Goal: Information Seeking & Learning: Find contact information

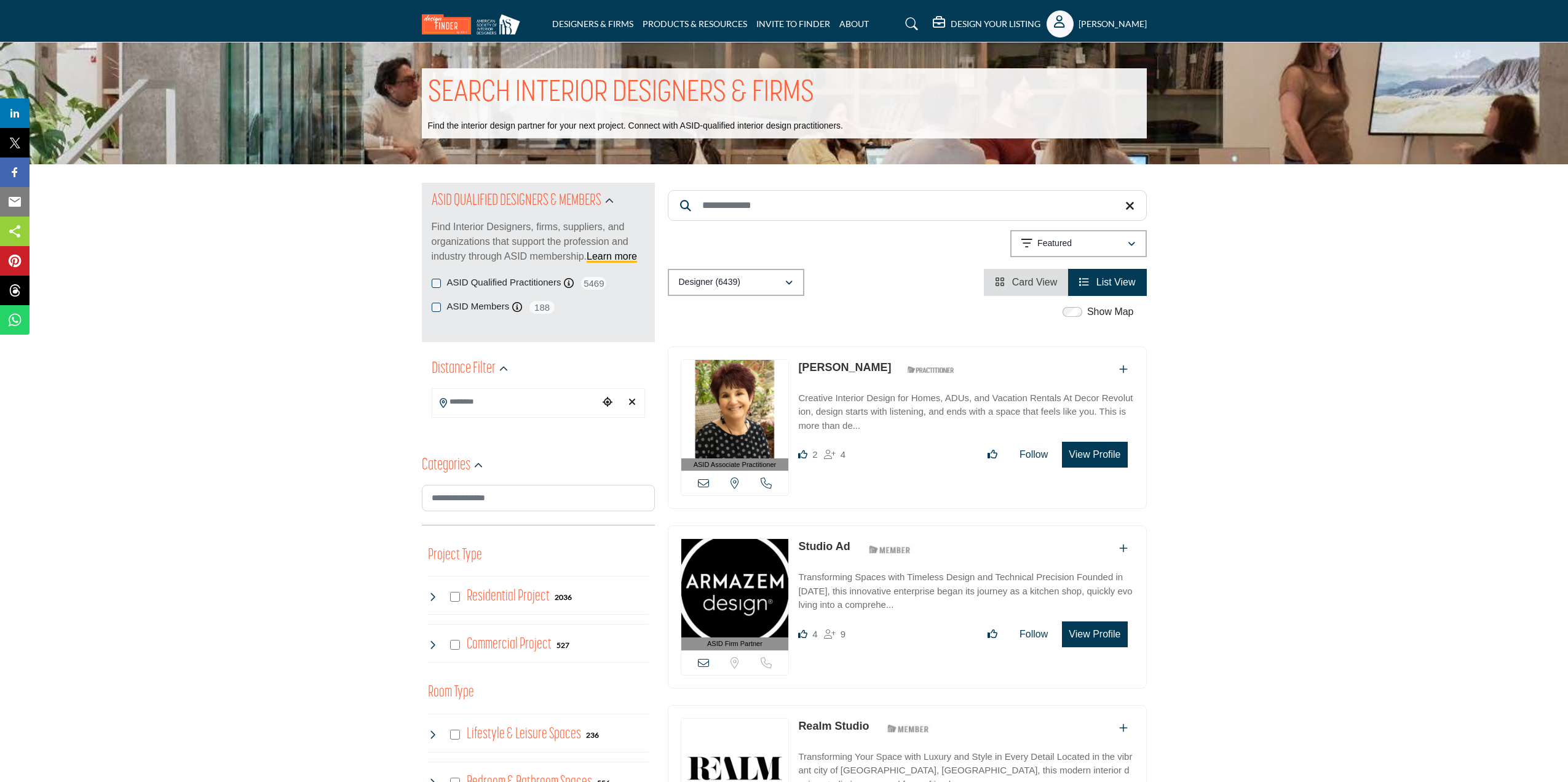
click at [1057, 27] on icon "Show hide supplier dropdown" at bounding box center [1059, 21] width 11 height 13
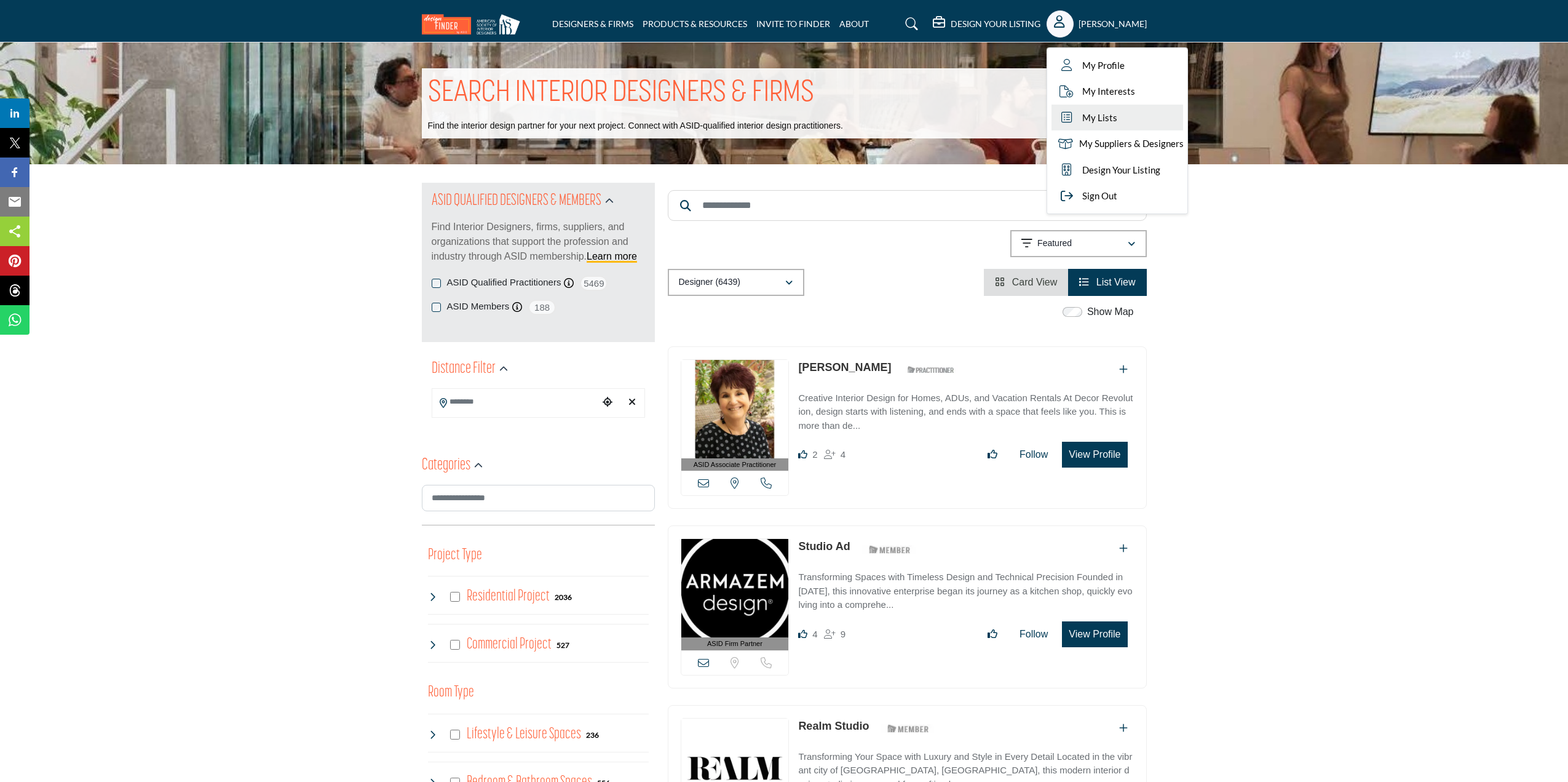
click at [1097, 119] on span "My Lists" at bounding box center [1100, 117] width 35 height 15
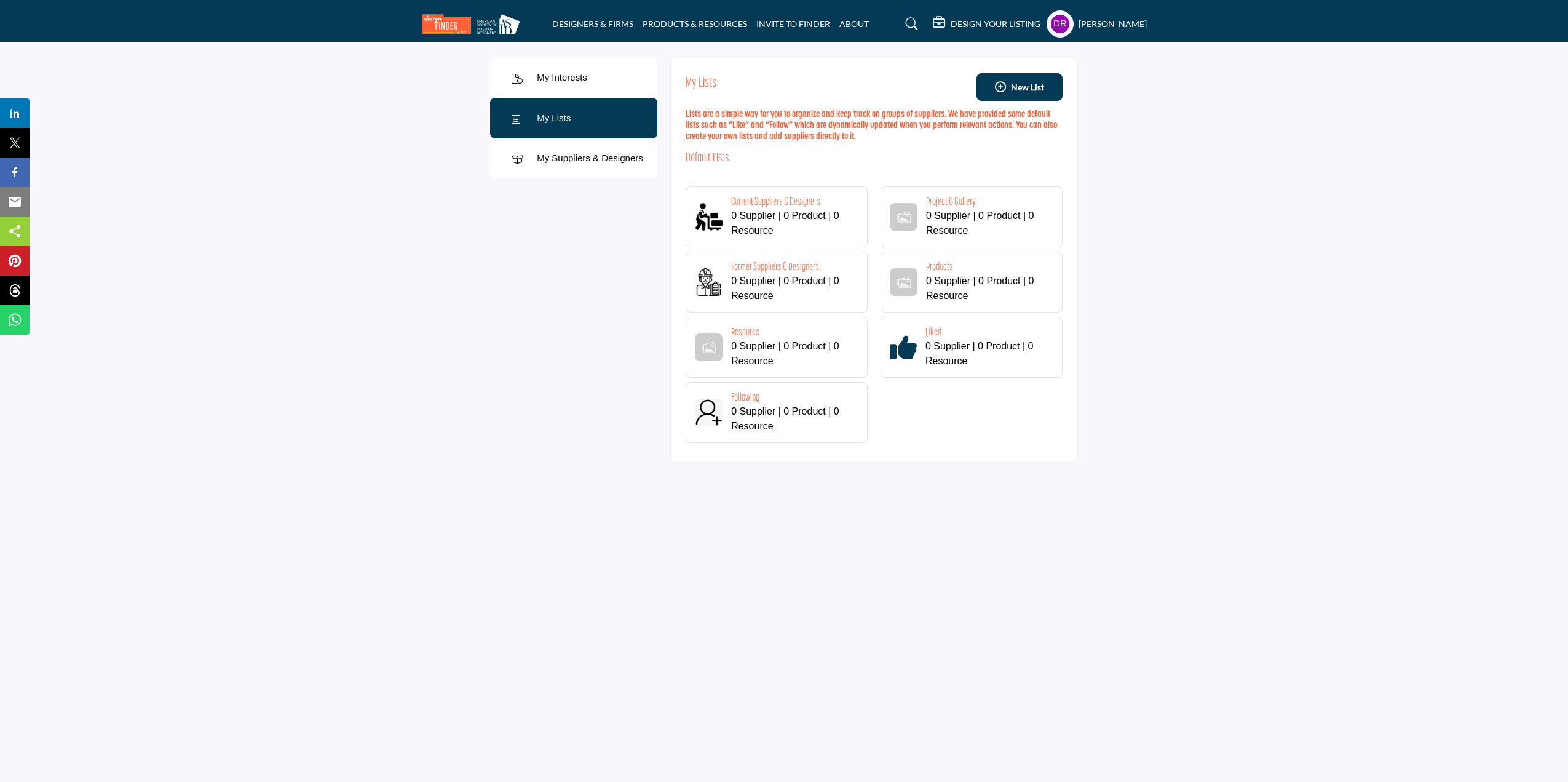
click at [1098, 19] on h5 "[PERSON_NAME]" at bounding box center [1113, 23] width 68 height 13
click at [1092, 69] on span "My Profile" at bounding box center [1099, 65] width 43 height 15
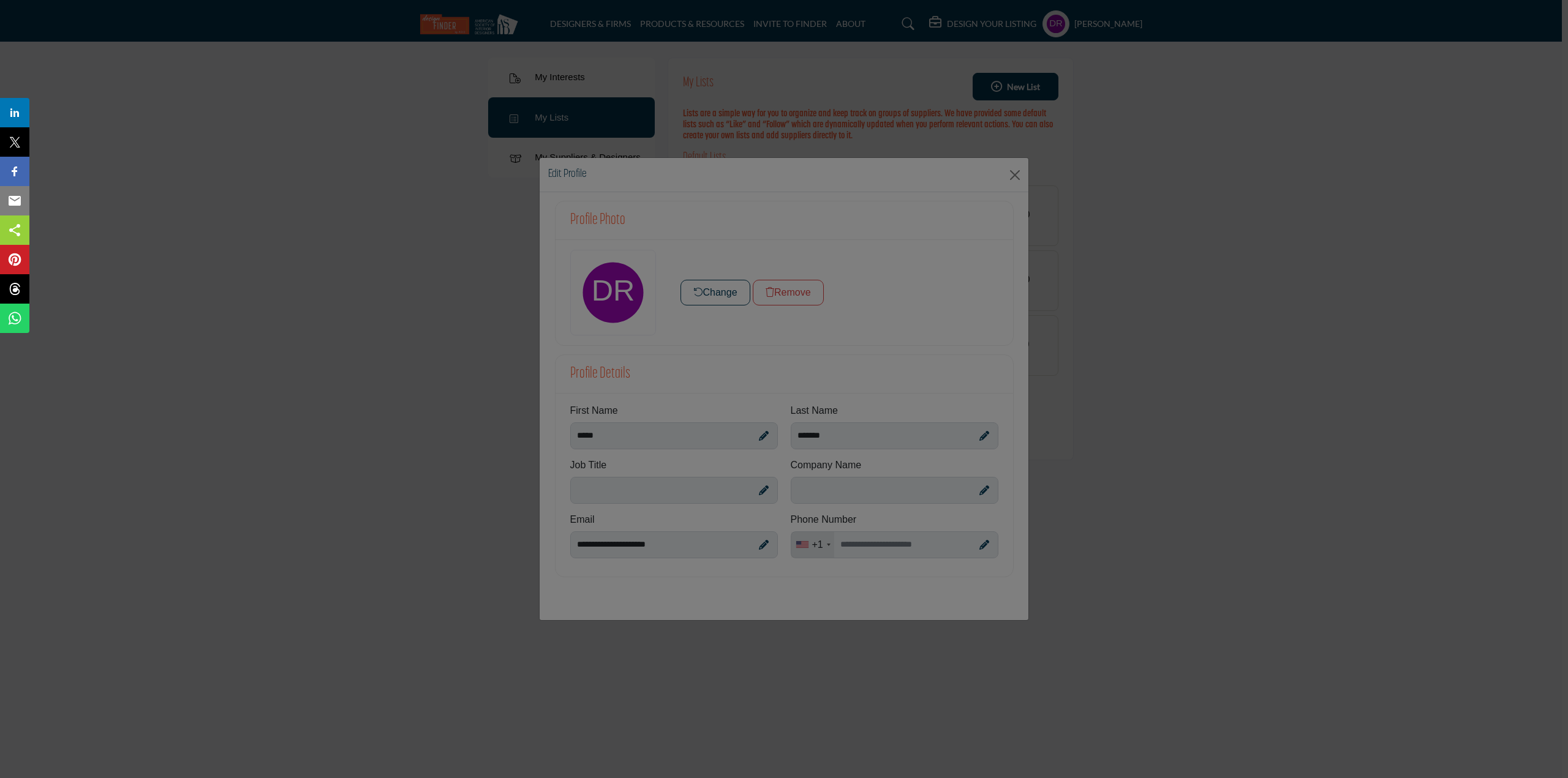
click at [761, 489] on div at bounding box center [784, 389] width 1568 height 778
click at [716, 490] on div at bounding box center [784, 389] width 1568 height 778
click at [605, 289] on div at bounding box center [784, 389] width 1568 height 778
click at [702, 289] on div at bounding box center [784, 389] width 1568 height 778
click at [1014, 171] on div at bounding box center [784, 389] width 1568 height 778
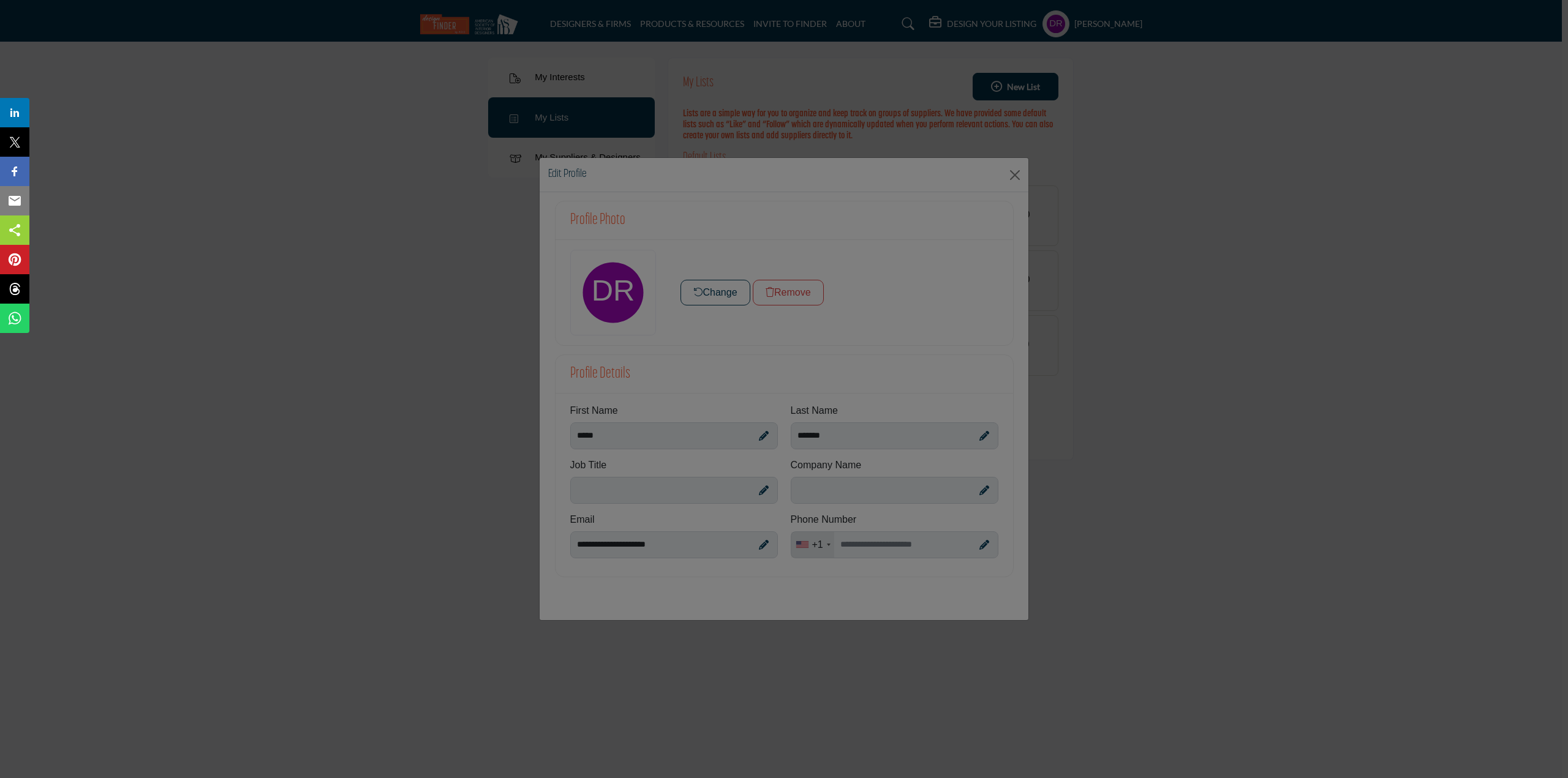
click at [1013, 177] on div at bounding box center [784, 389] width 1568 height 778
click at [1284, 324] on div at bounding box center [784, 389] width 1568 height 778
click at [205, 237] on div at bounding box center [784, 389] width 1568 height 778
click at [1113, 389] on div at bounding box center [784, 389] width 1568 height 778
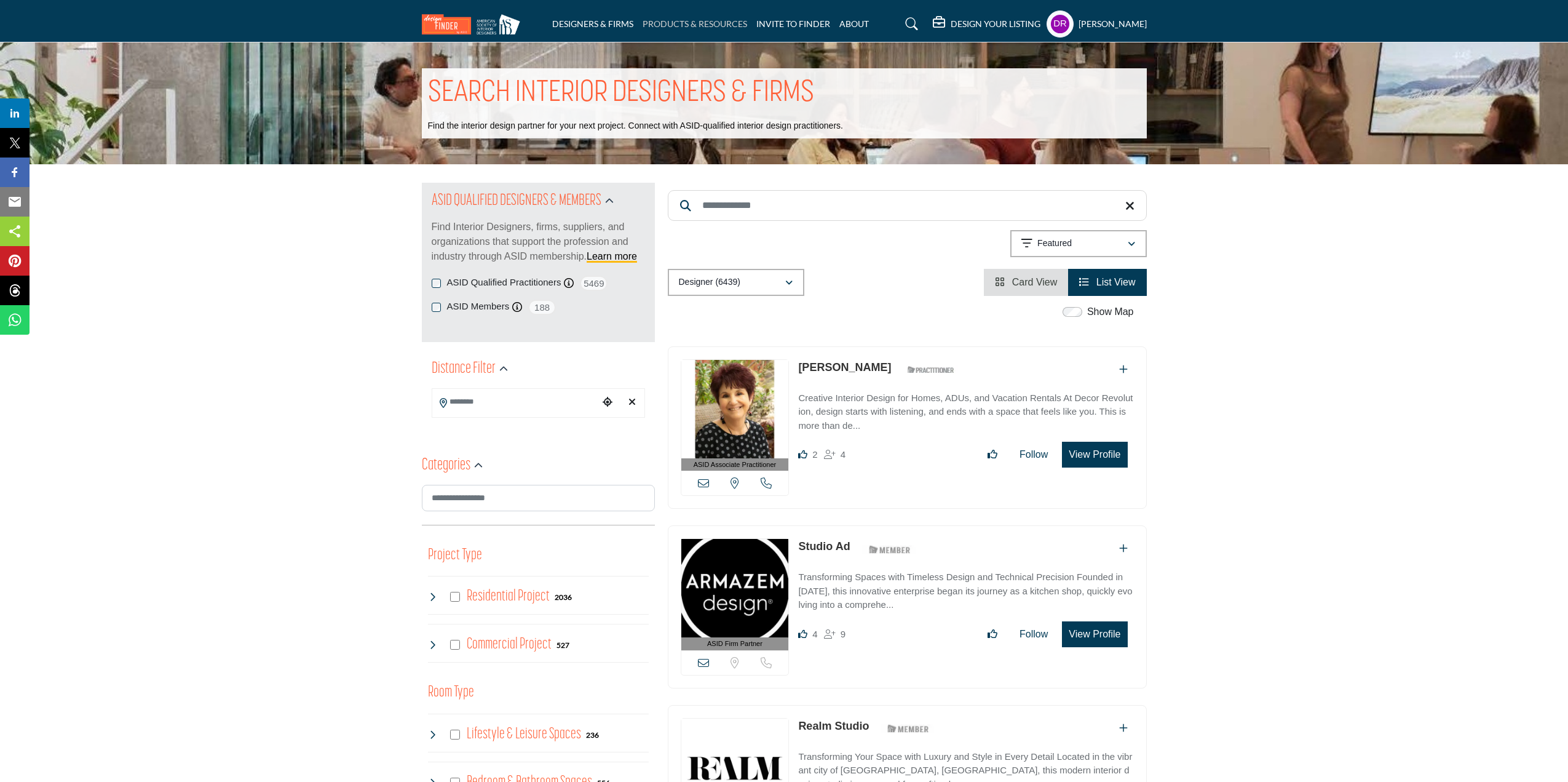
click at [682, 21] on link "PRODUCTS & RESOURCES" at bounding box center [695, 23] width 105 height 11
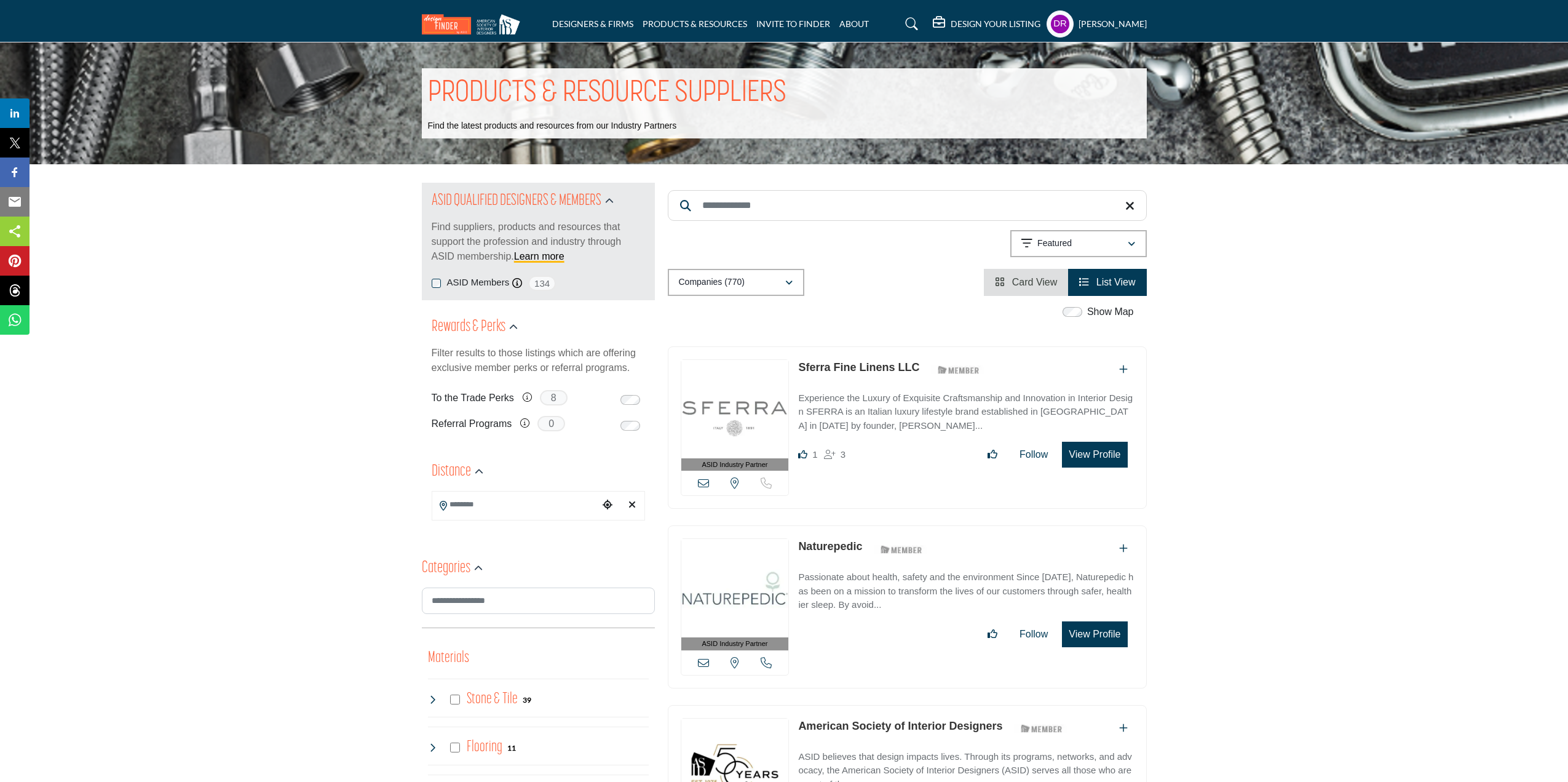
click at [737, 210] on input "Search Keyword" at bounding box center [907, 205] width 479 height 31
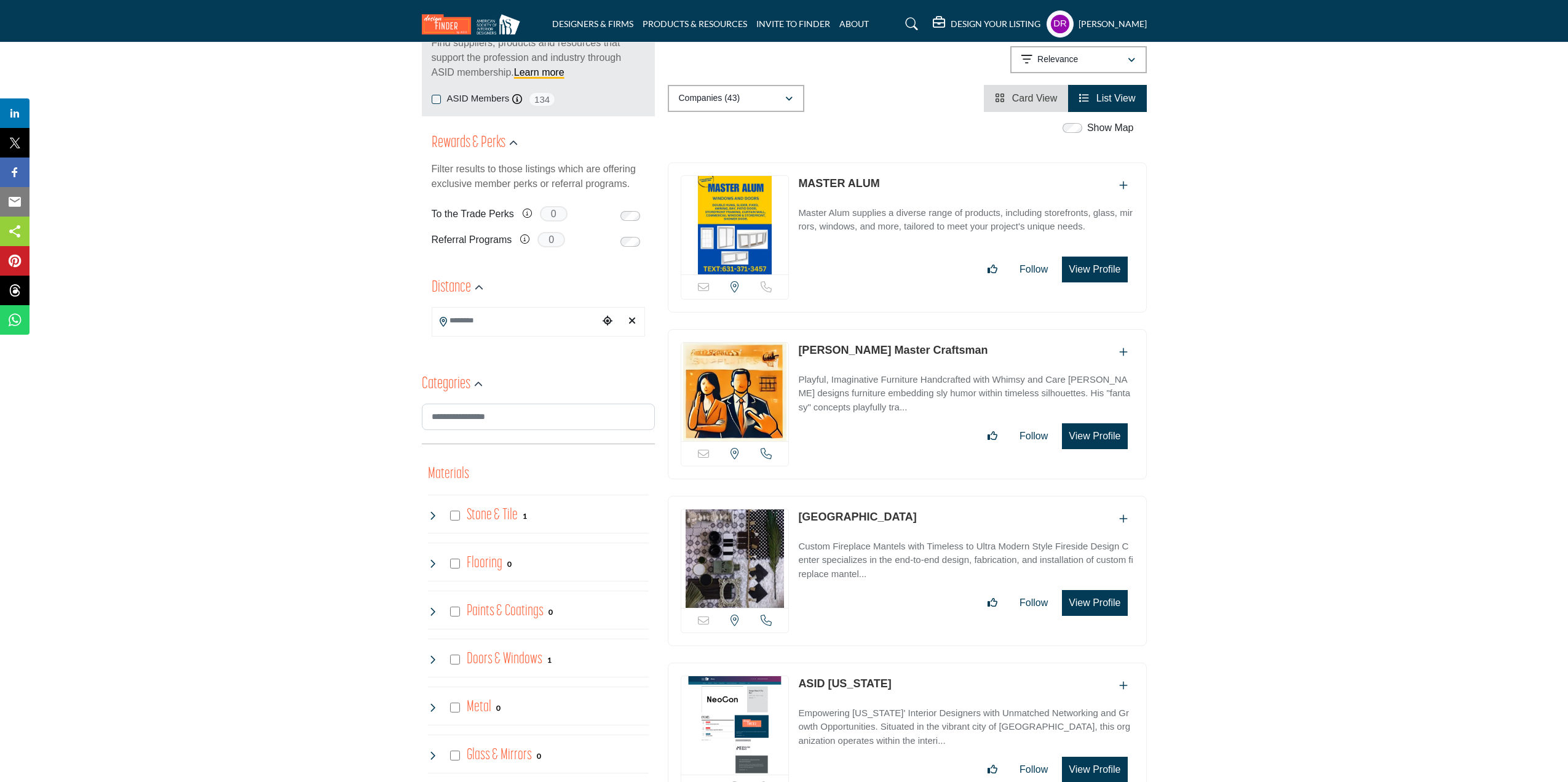
scroll to position [184, 0]
type input "******"
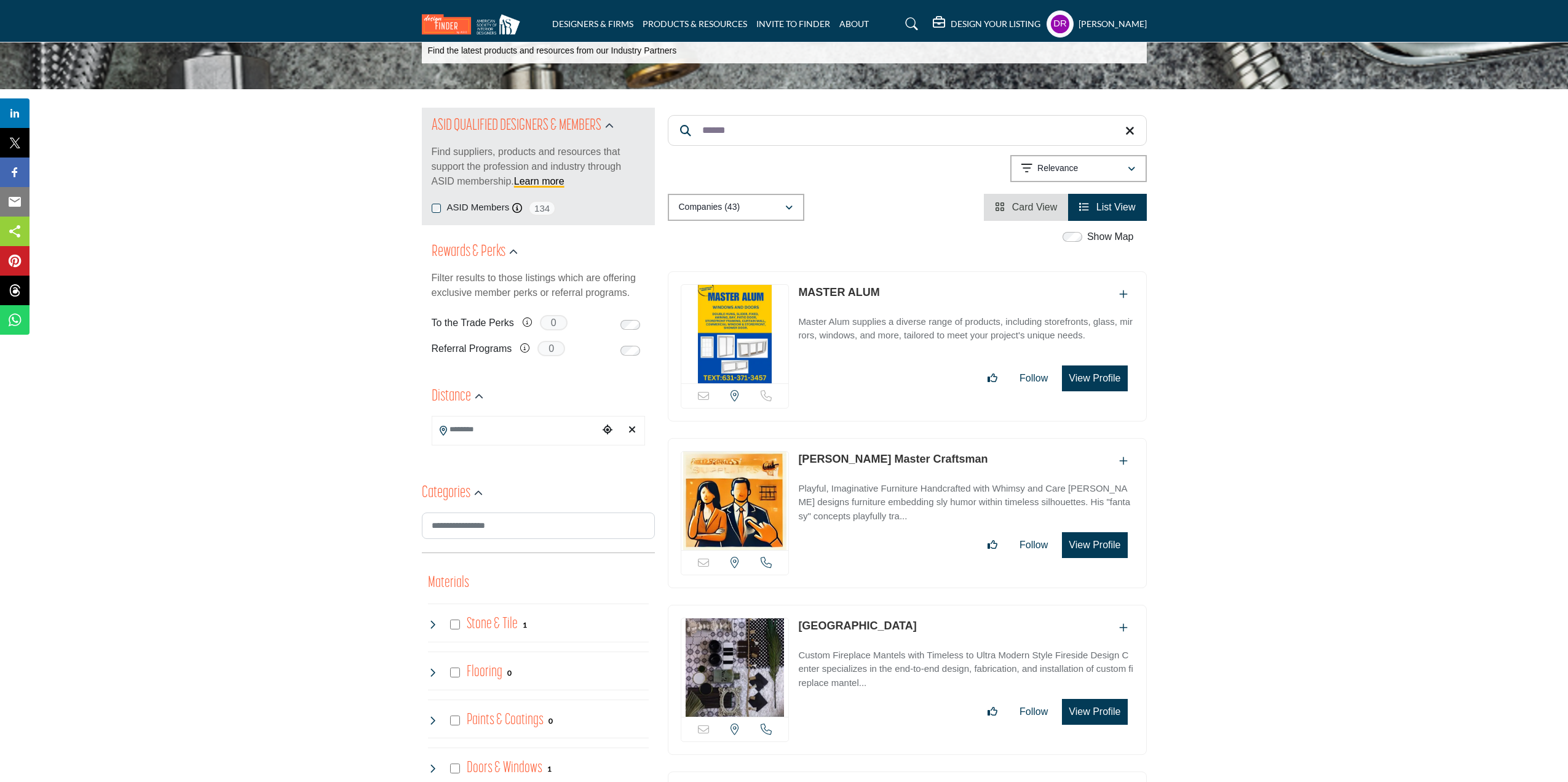
scroll to position [0, 0]
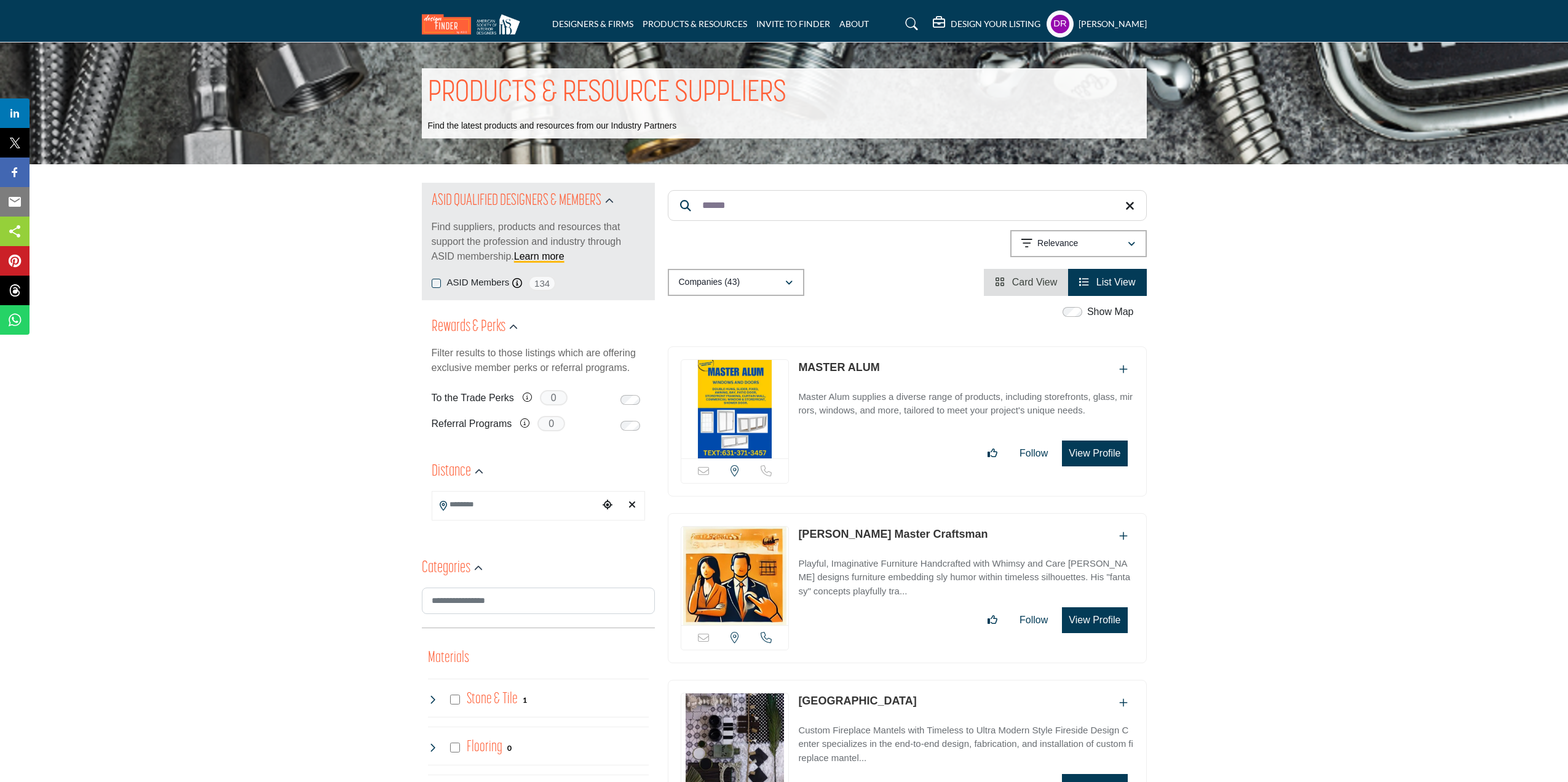
click at [486, 22] on img at bounding box center [475, 24] width 105 height 20
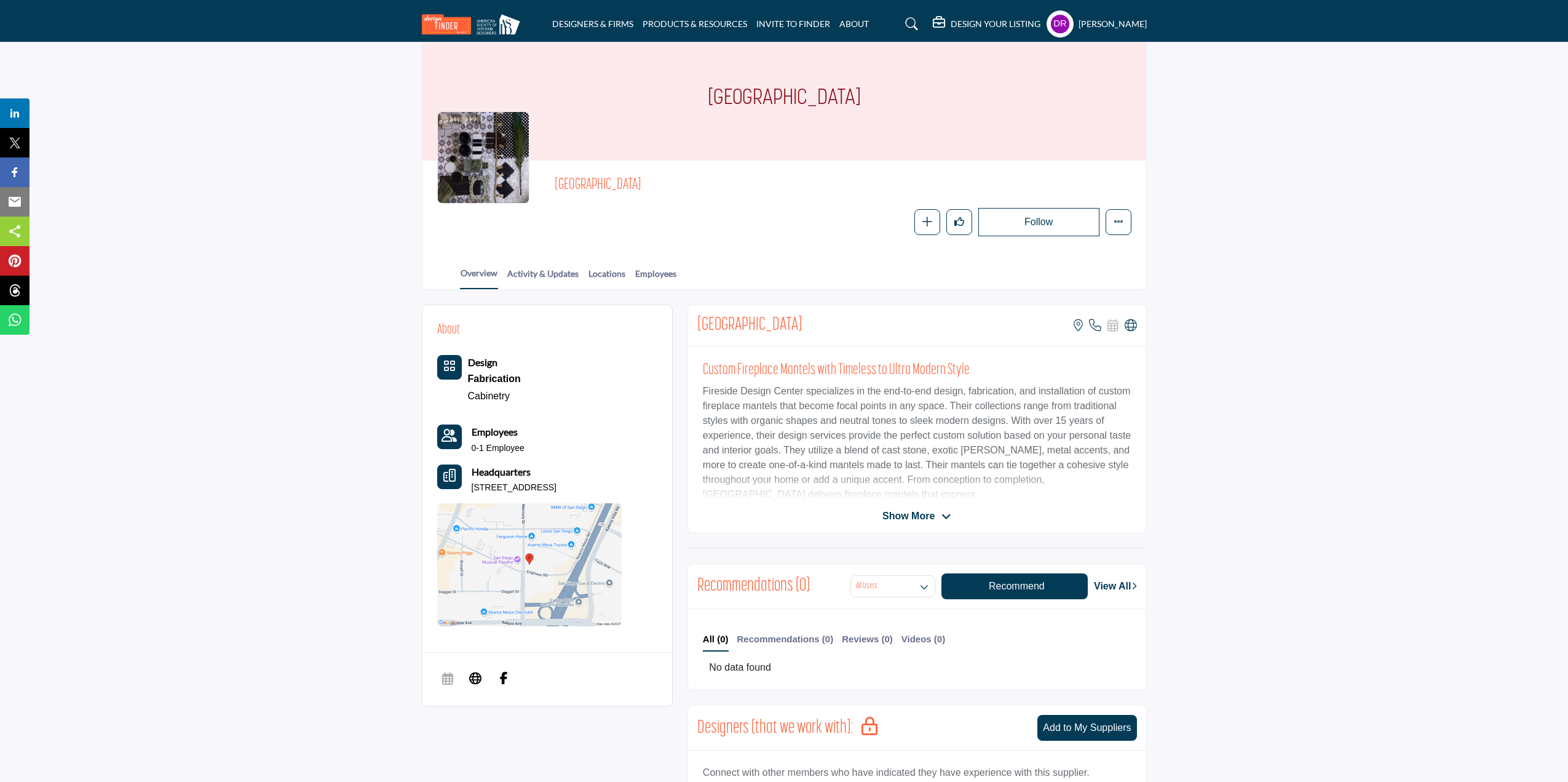
scroll to position [61, 0]
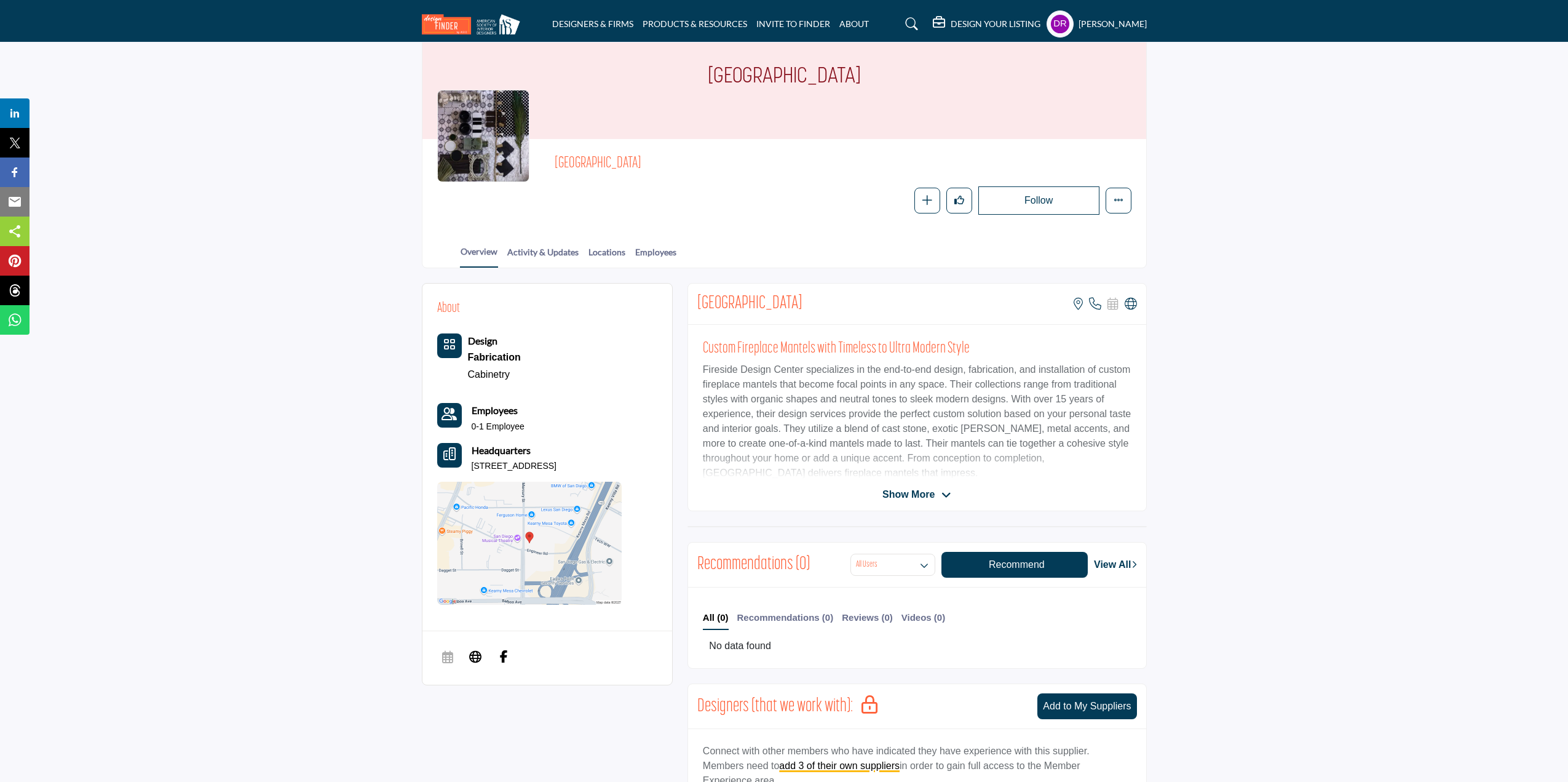
click at [918, 494] on span "Show More" at bounding box center [908, 494] width 52 height 15
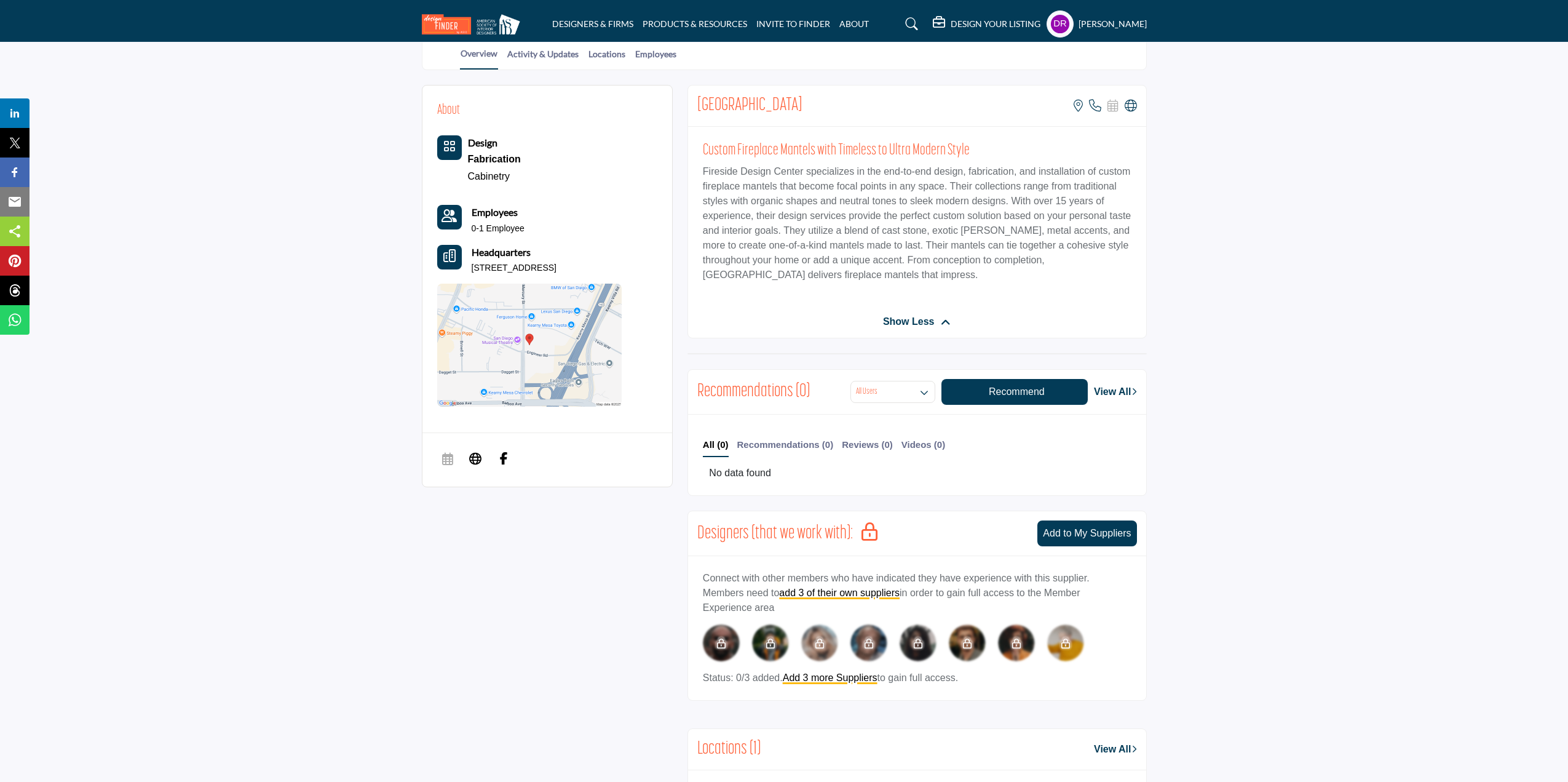
scroll to position [246, 0]
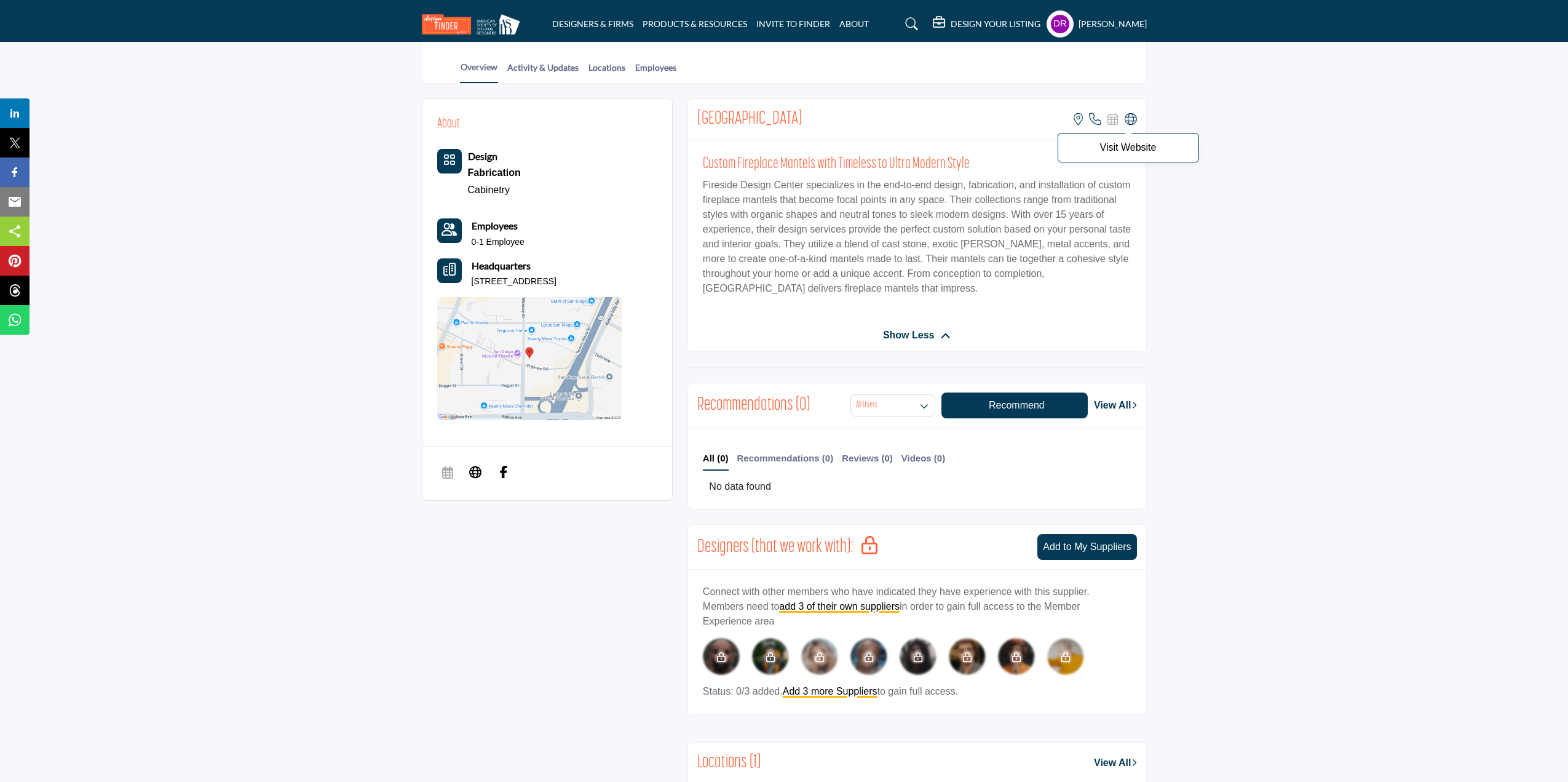
click at [1129, 113] on icon at bounding box center [1130, 119] width 13 height 13
click at [545, 70] on link "Activity & Updates" at bounding box center [542, 72] width 73 height 21
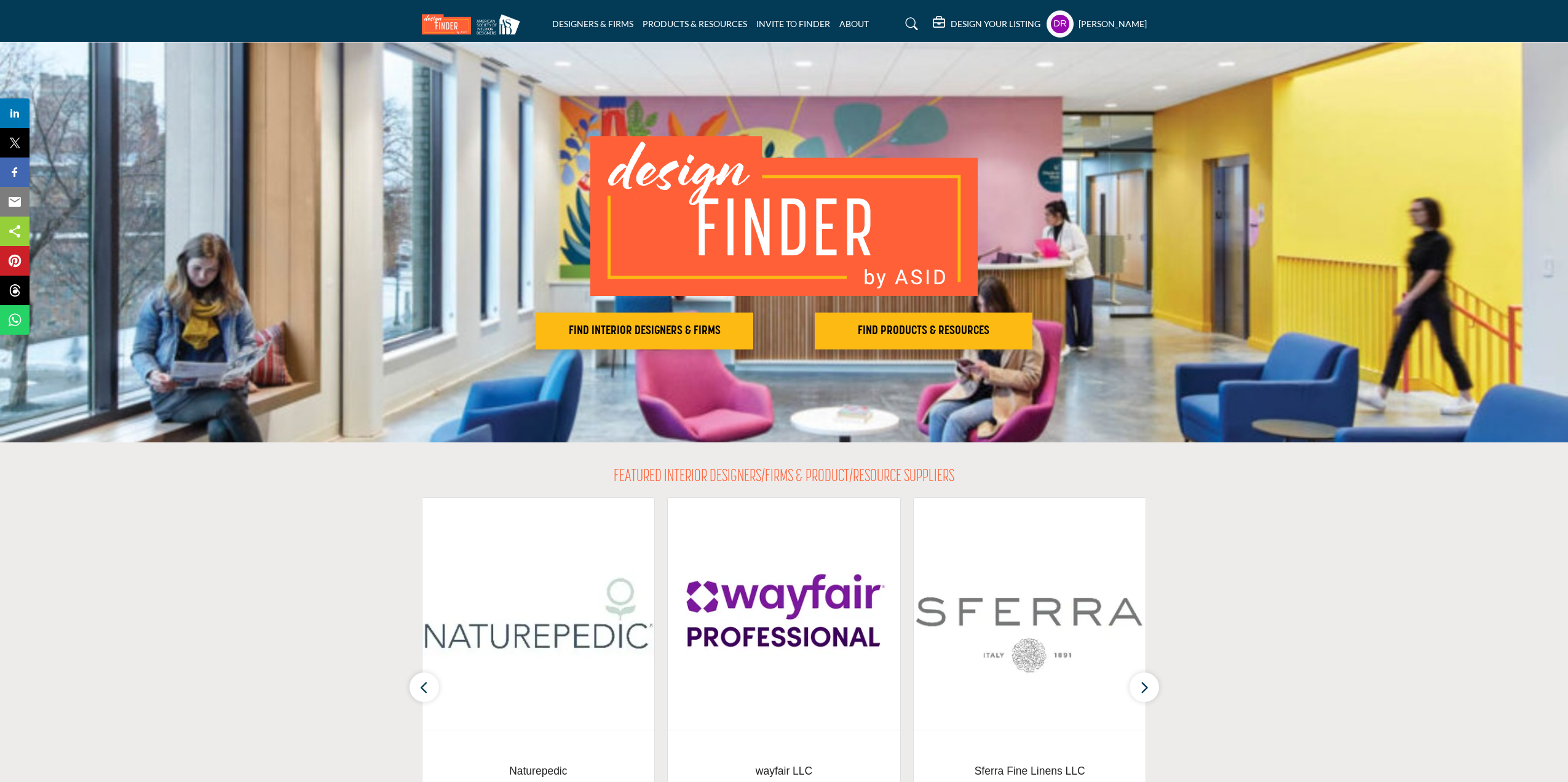
click at [1103, 25] on h5 "[PERSON_NAME]" at bounding box center [1113, 23] width 68 height 13
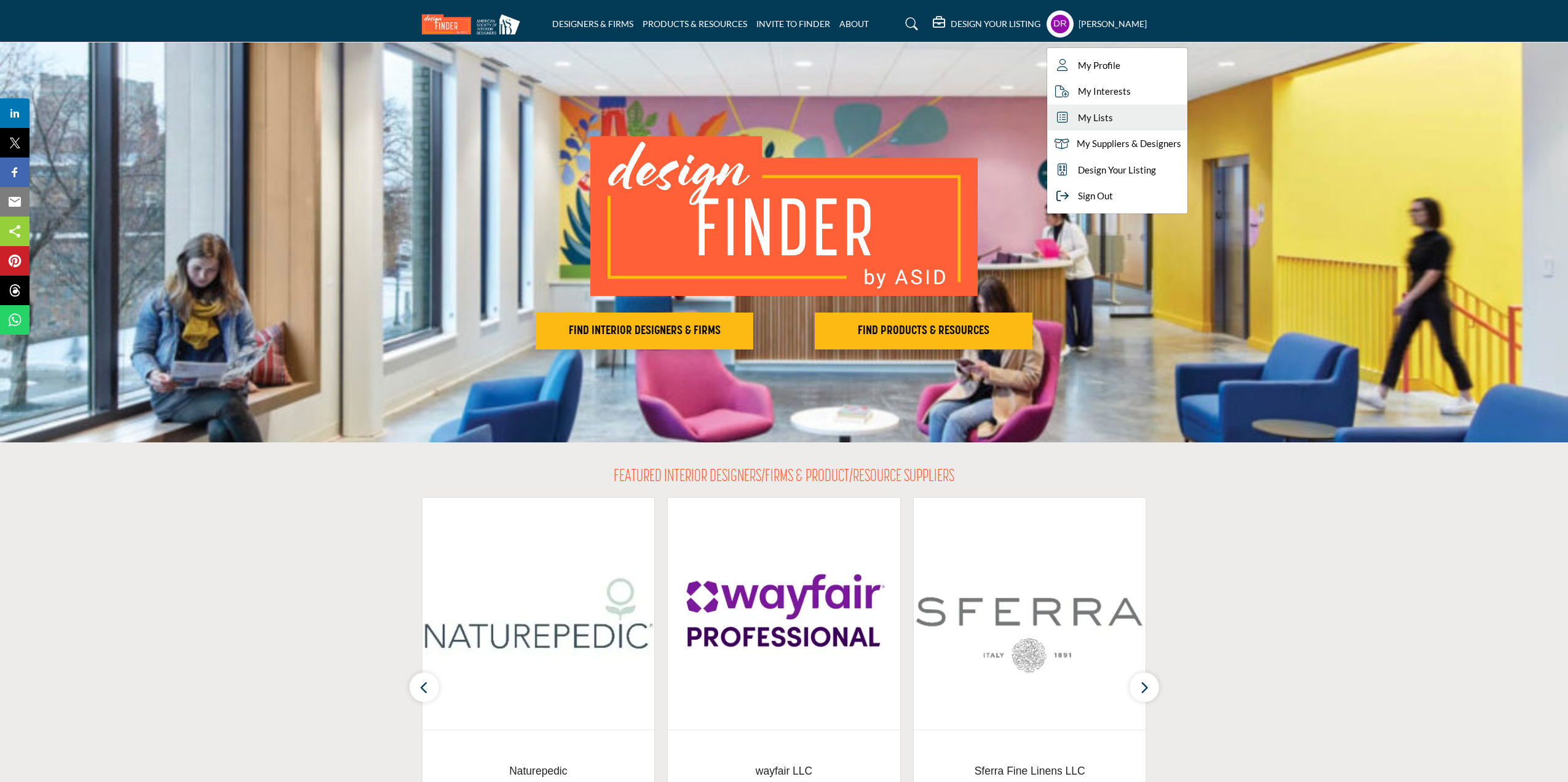
click at [1111, 112] on link "My Lists" at bounding box center [1117, 117] width 140 height 26
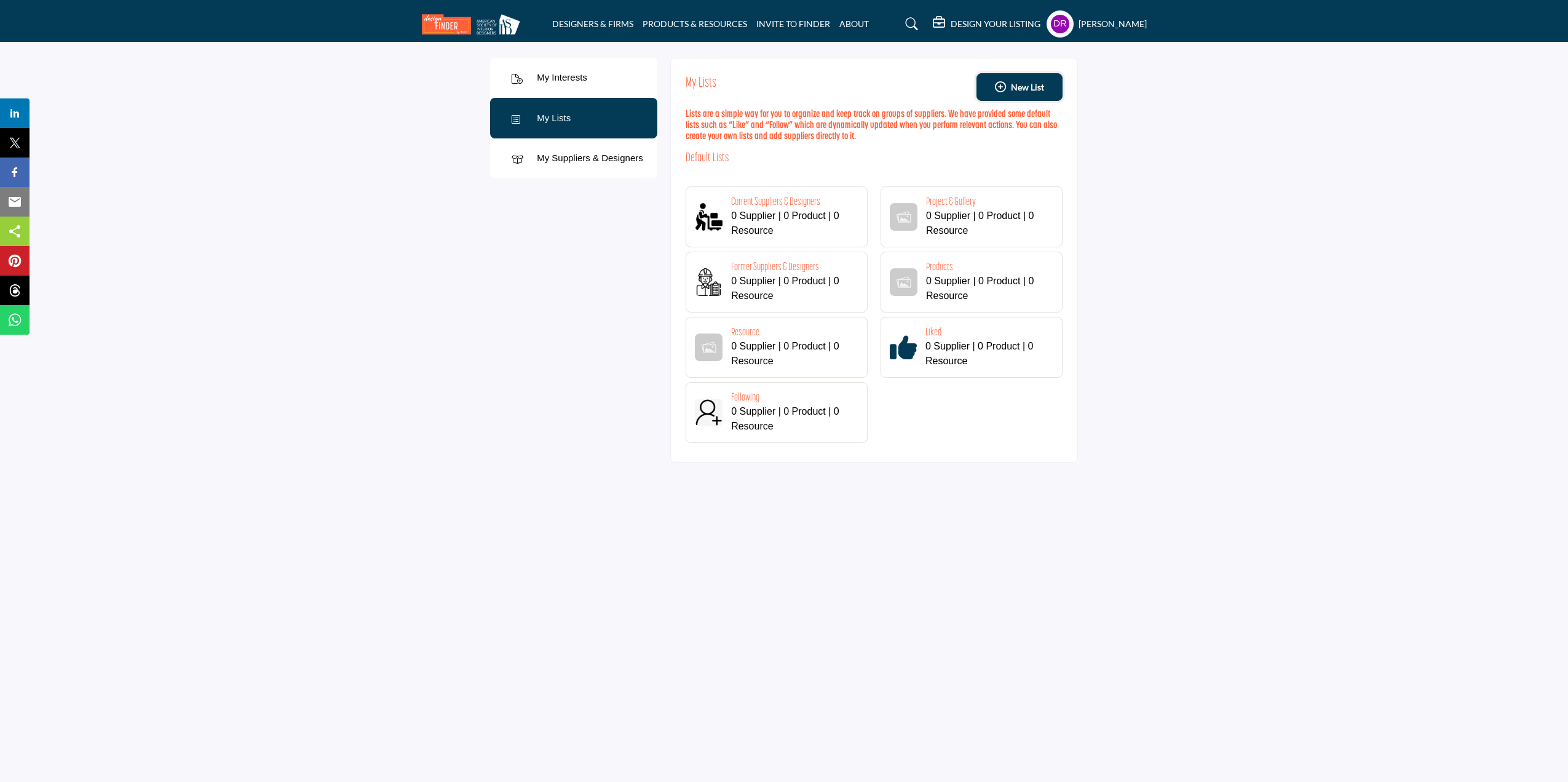
click at [1022, 87] on span "New List" at bounding box center [1028, 86] width 33 height 13
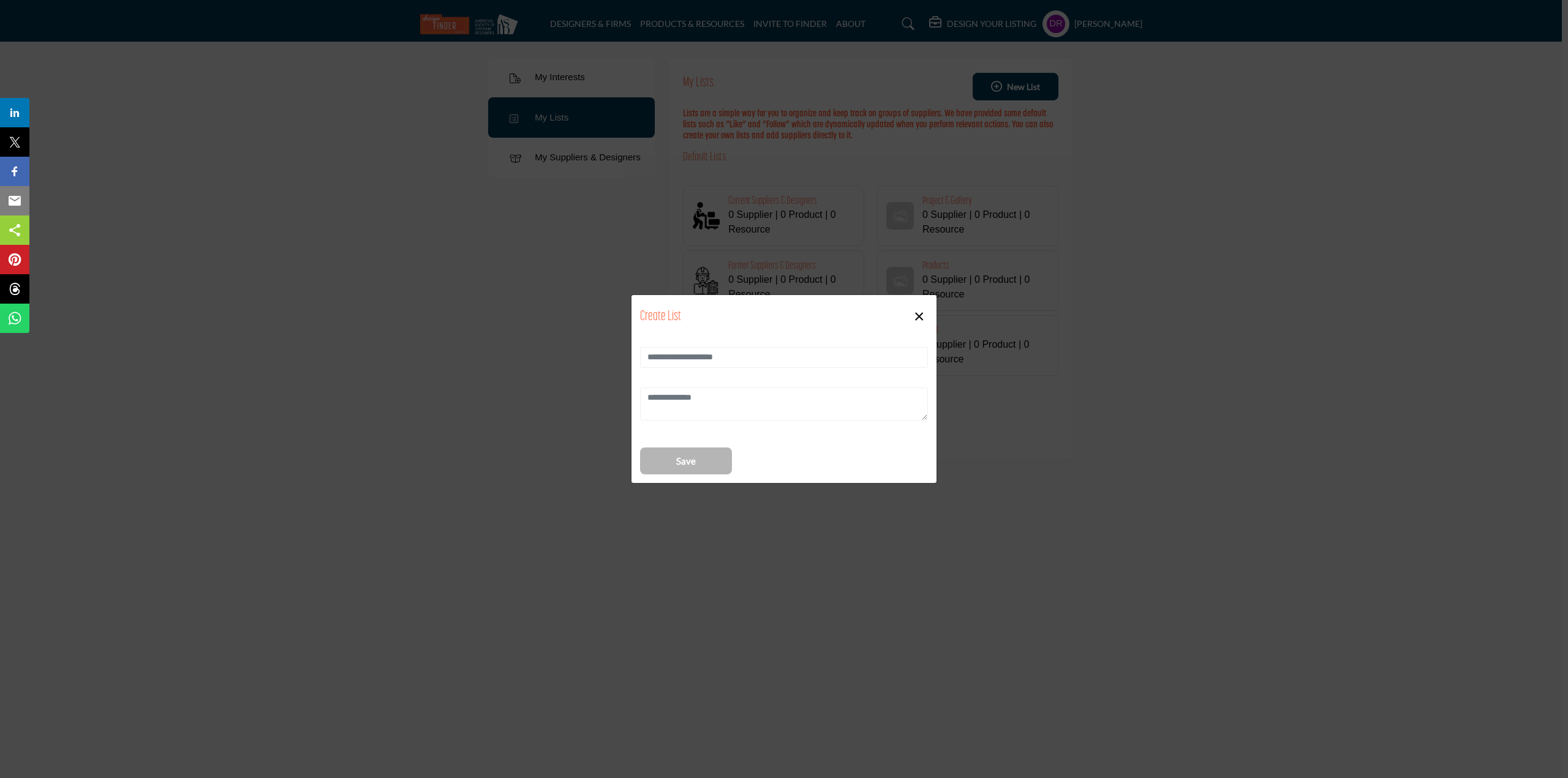
click at [918, 314] on button "×" at bounding box center [919, 315] width 17 height 23
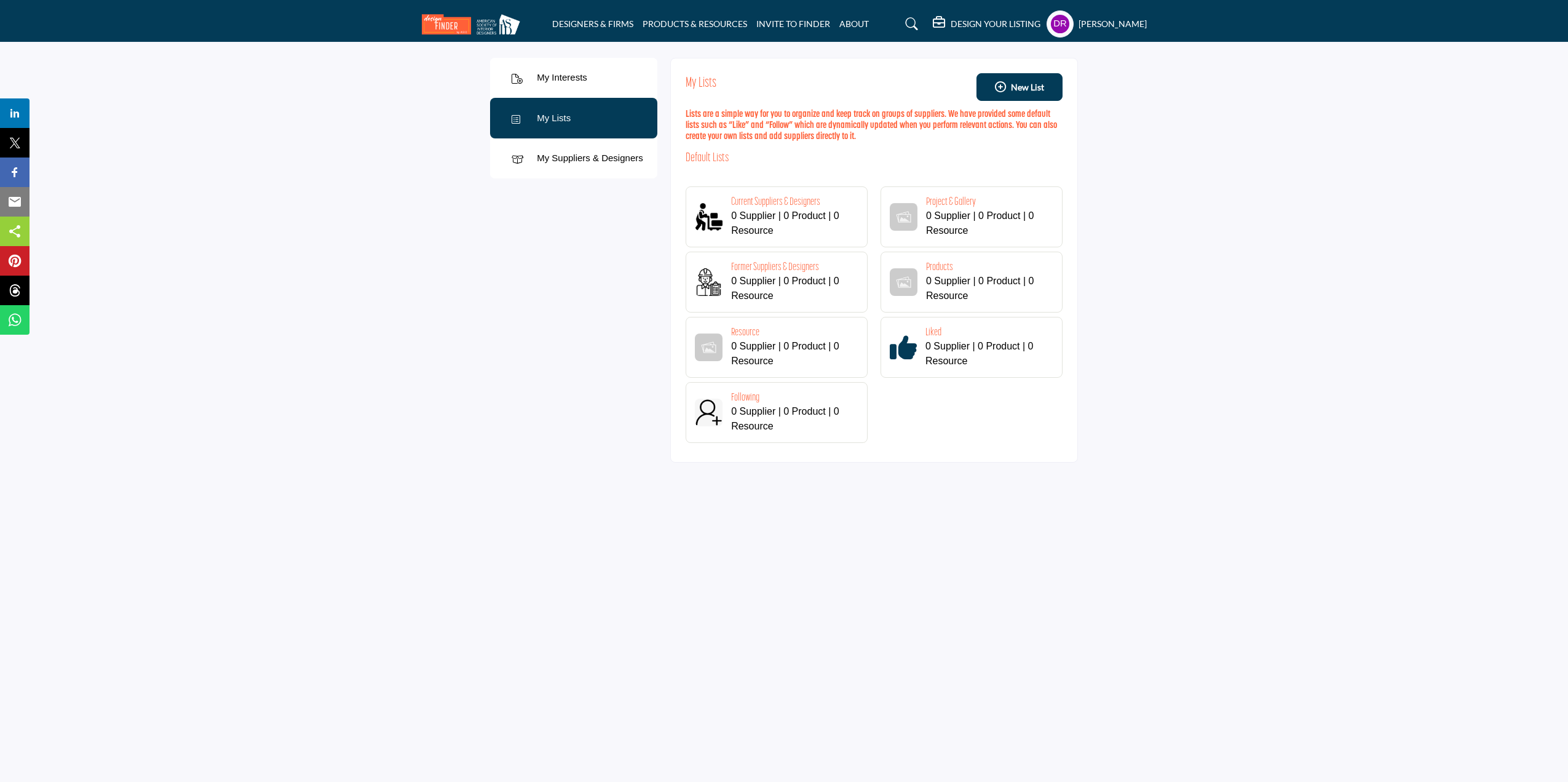
click at [577, 78] on div "My Interests" at bounding box center [562, 78] width 50 height 15
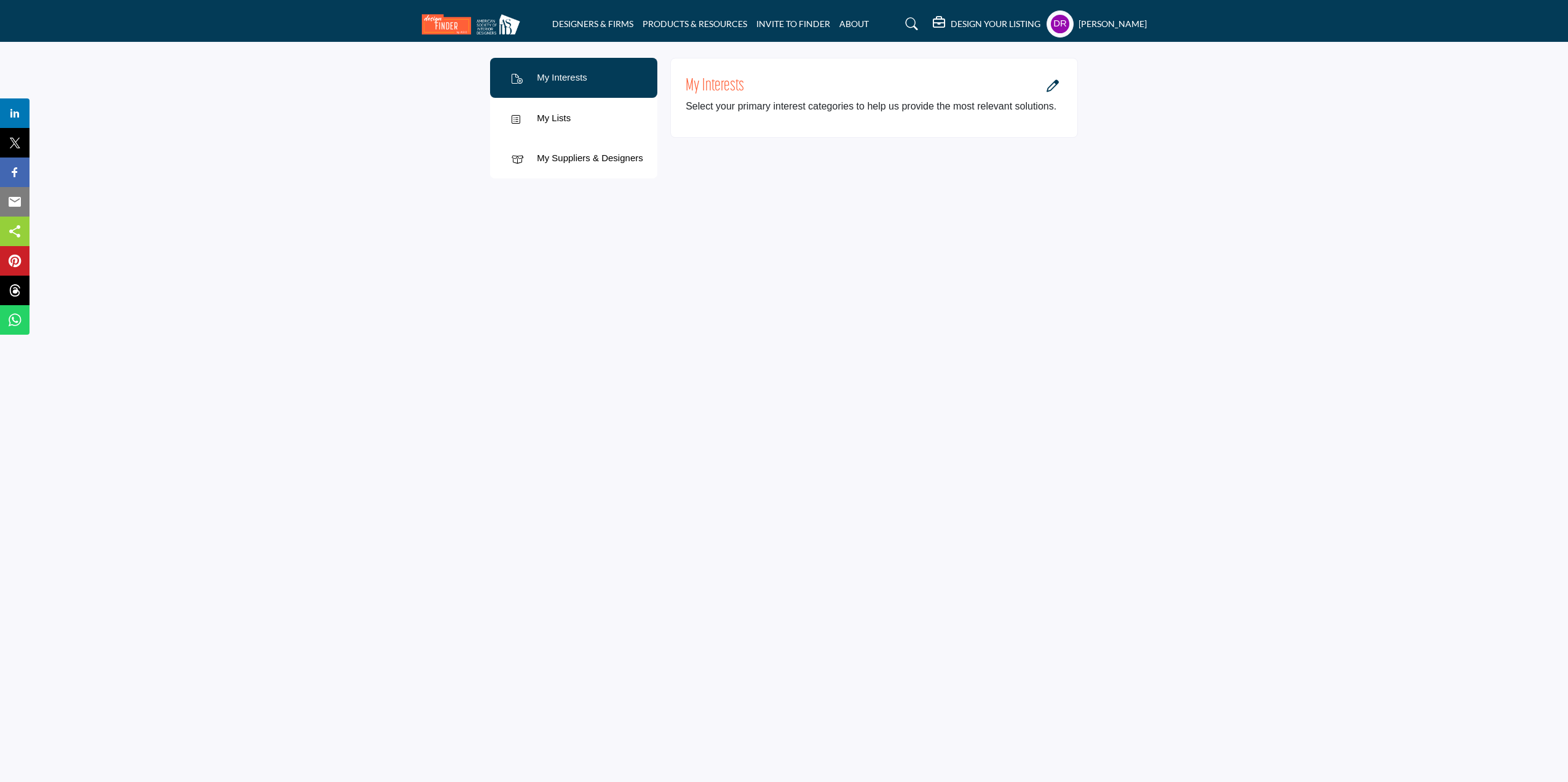
click at [555, 120] on div "My Lists" at bounding box center [553, 118] width 34 height 15
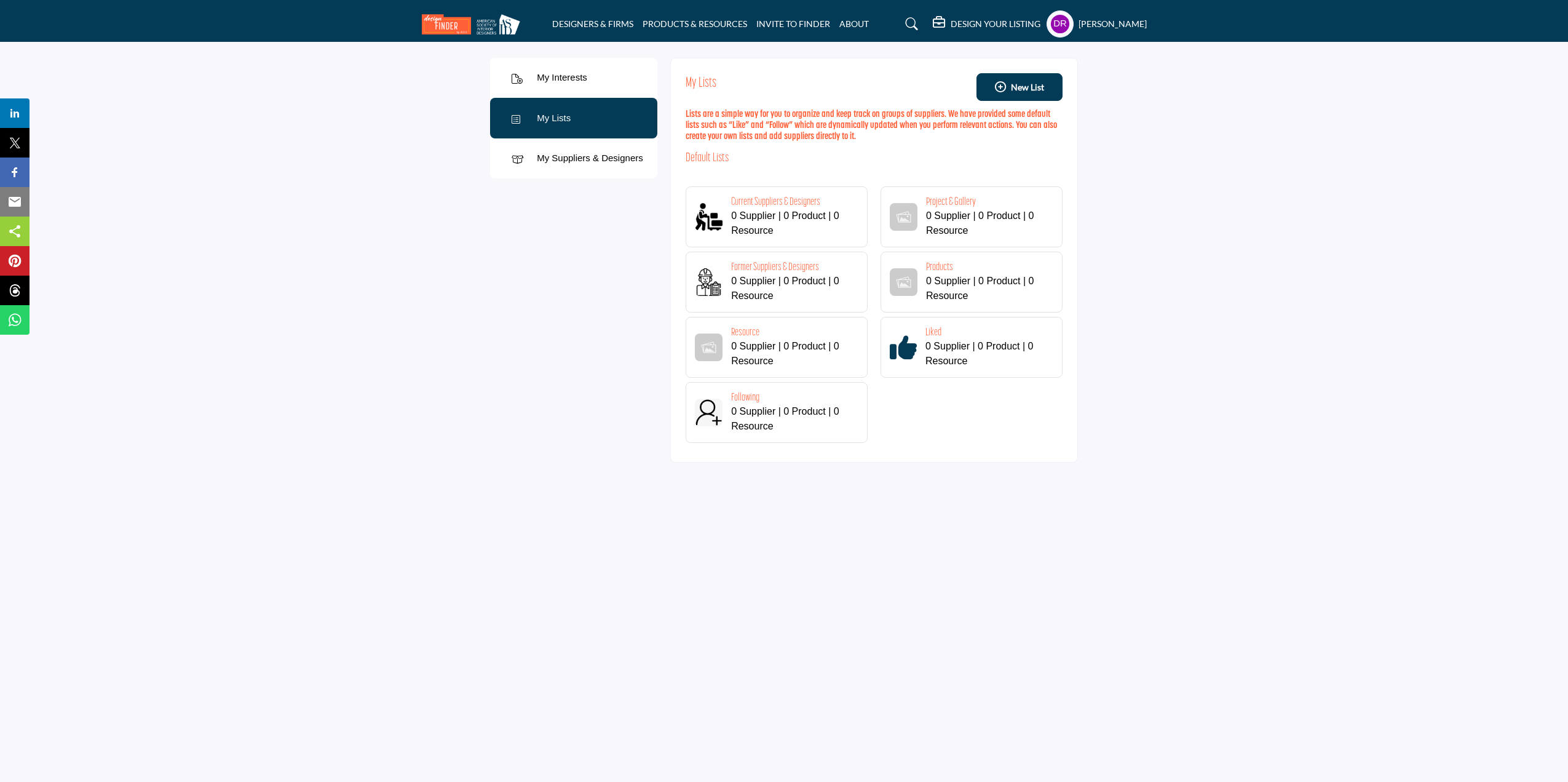
click at [553, 158] on div "My Suppliers & Designers" at bounding box center [590, 158] width 107 height 15
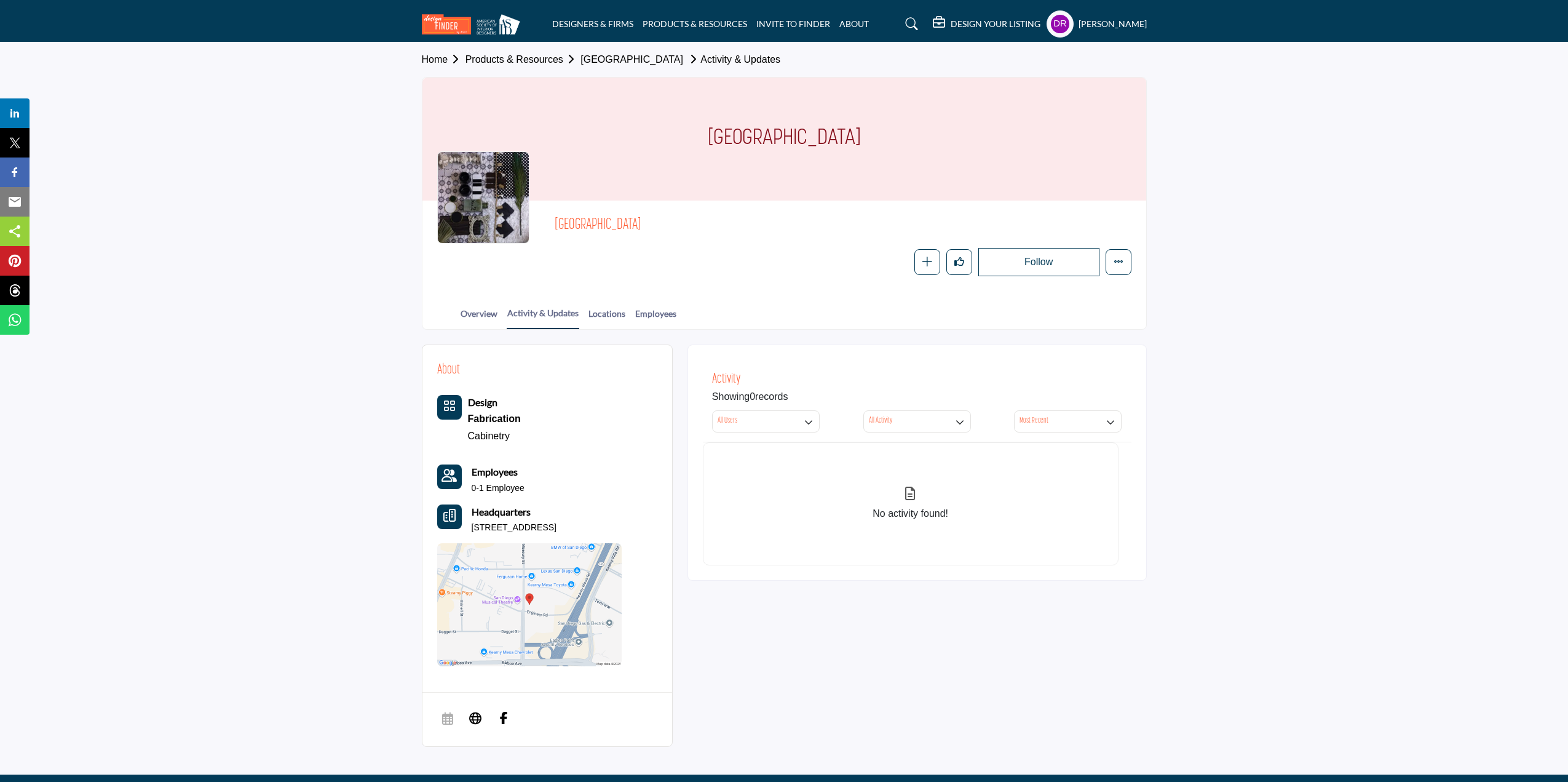
drag, startPoint x: 498, startPoint y: 542, endPoint x: 473, endPoint y: 531, distance: 27.3
click at [473, 531] on p "[STREET_ADDRESS]" at bounding box center [514, 527] width 85 height 13
copy p "[STREET_ADDRESS]"
click at [650, 315] on link "Employees" at bounding box center [656, 318] width 43 height 21
click at [489, 313] on link "Overview" at bounding box center [478, 318] width 38 height 21
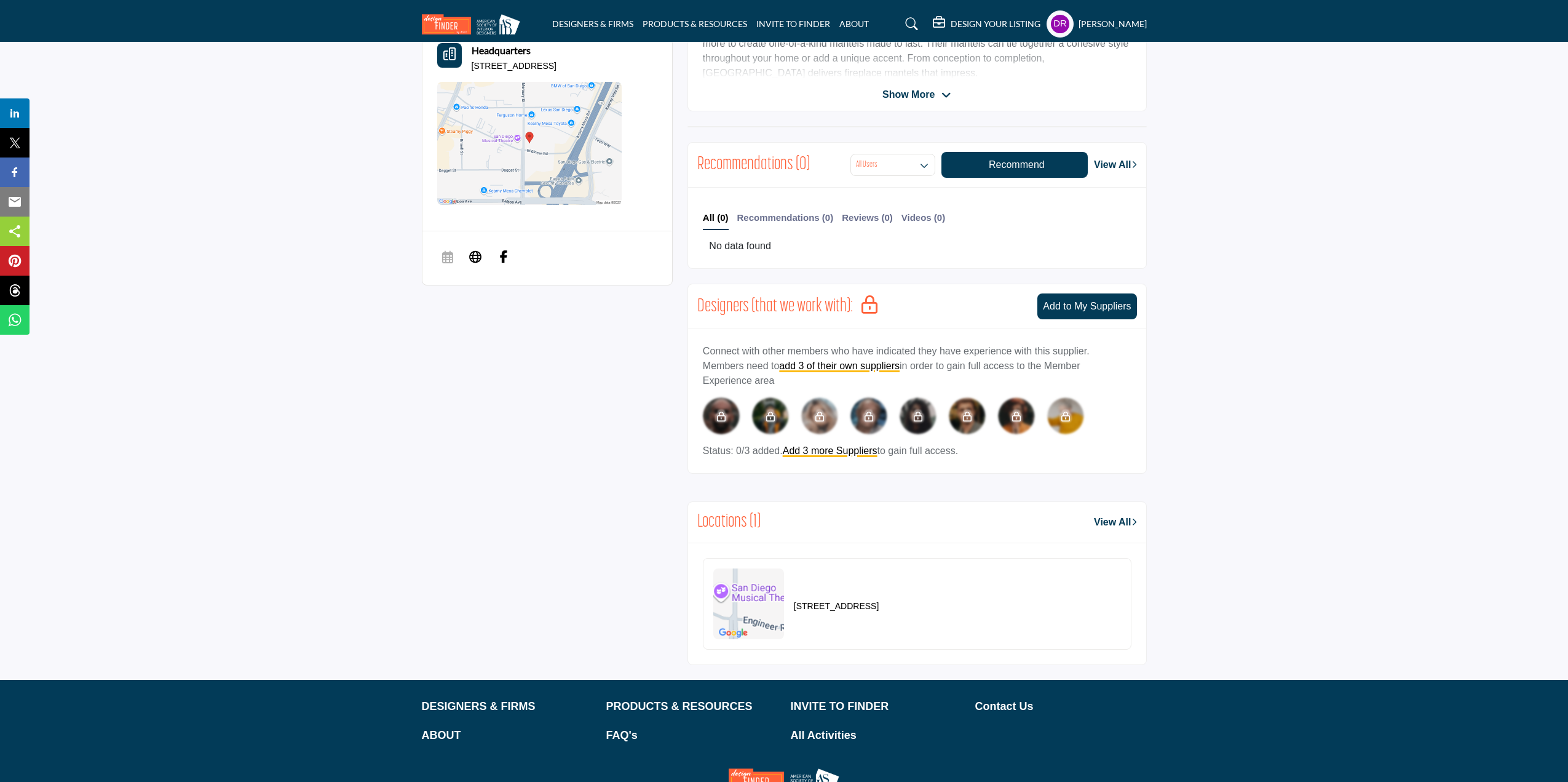
scroll to position [492, 0]
